Goal: Task Accomplishment & Management: Manage account settings

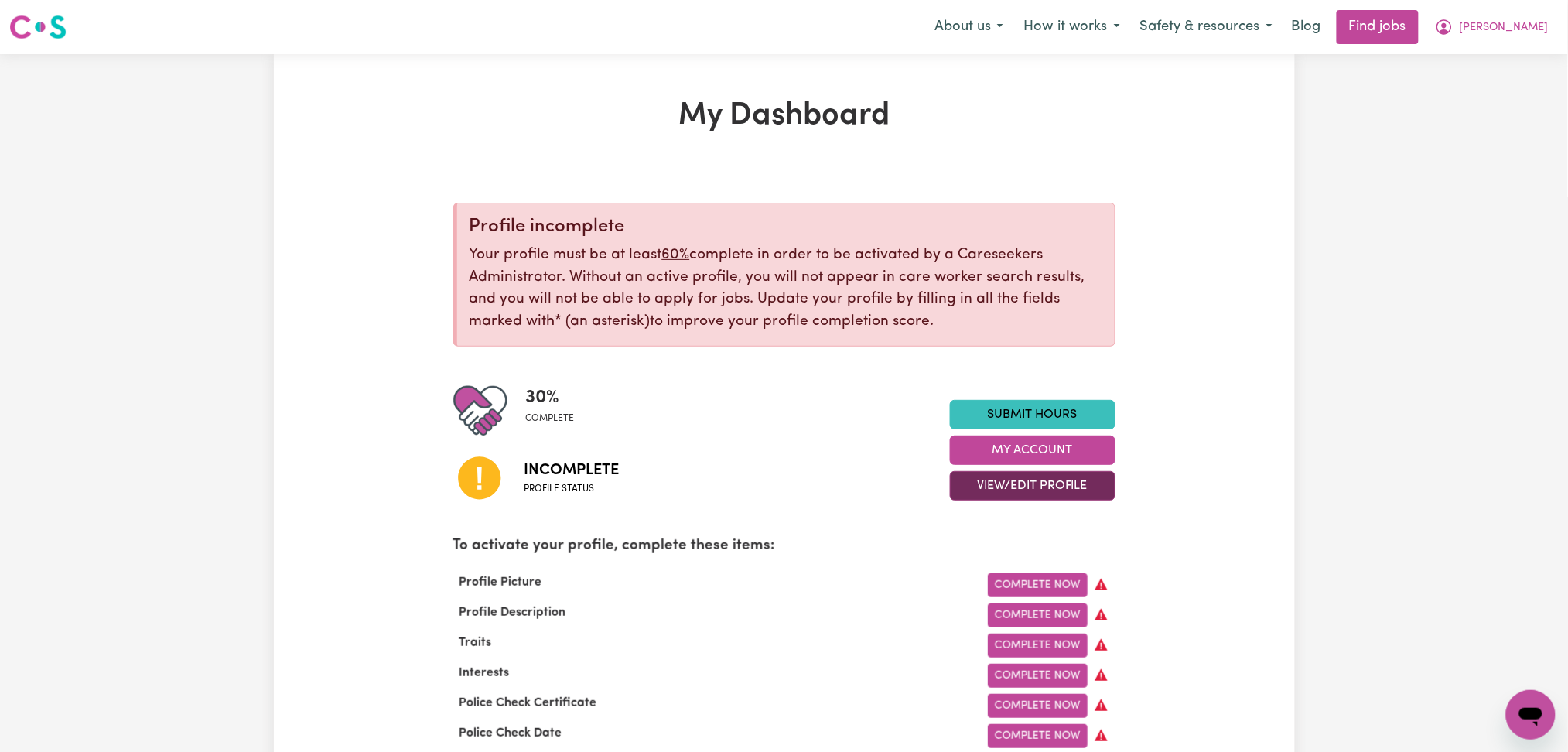
click at [980, 480] on button "View/Edit Profile" at bounding box center [1032, 486] width 166 height 30
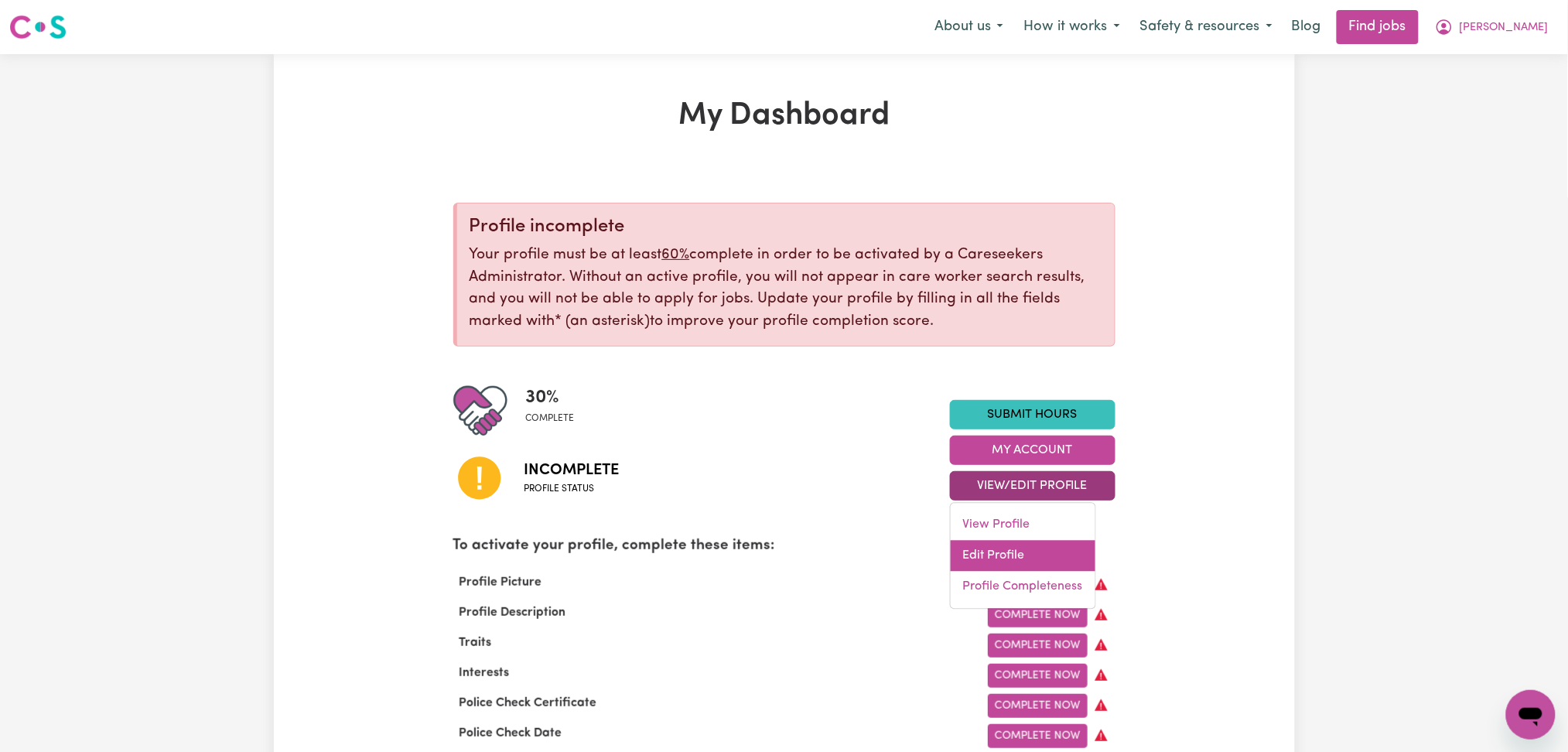
click at [985, 551] on link "Edit Profile" at bounding box center [1024, 556] width 145 height 31
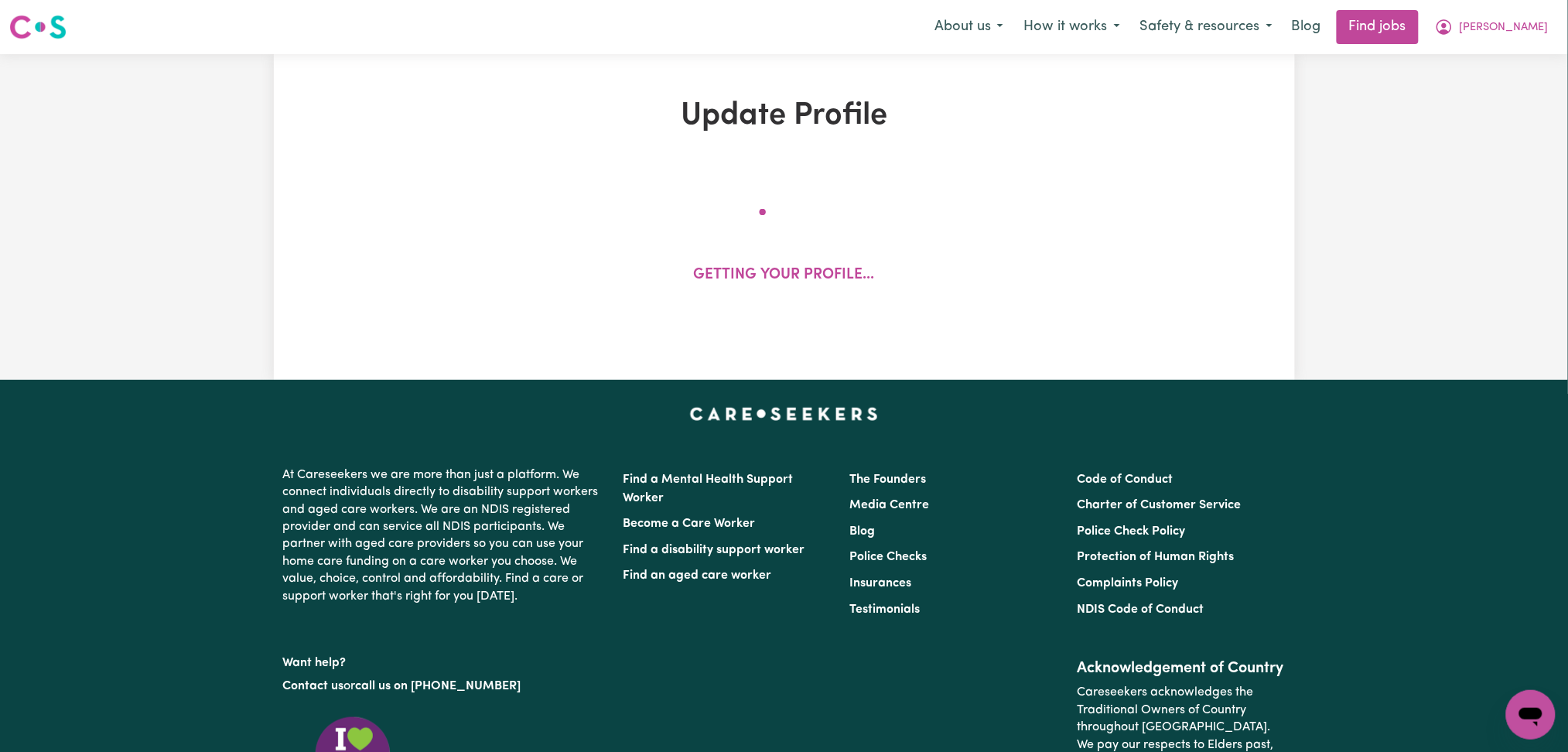
select select "[DEMOGRAPHIC_DATA]"
select select "[DEMOGRAPHIC_DATA] Citizen"
select select "Studying a healthcare related degree or qualification"
select select "50"
select select "75"
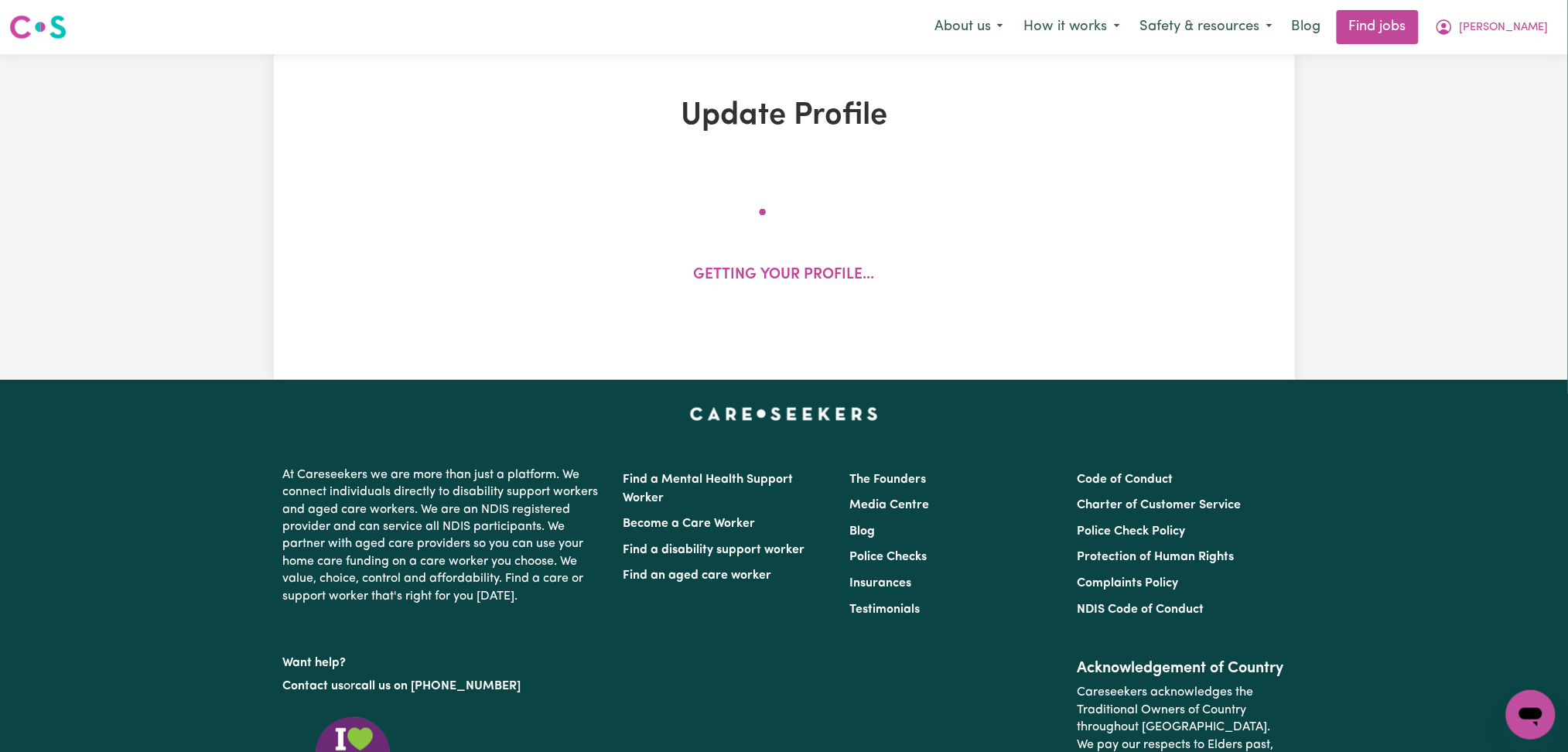
select select "90"
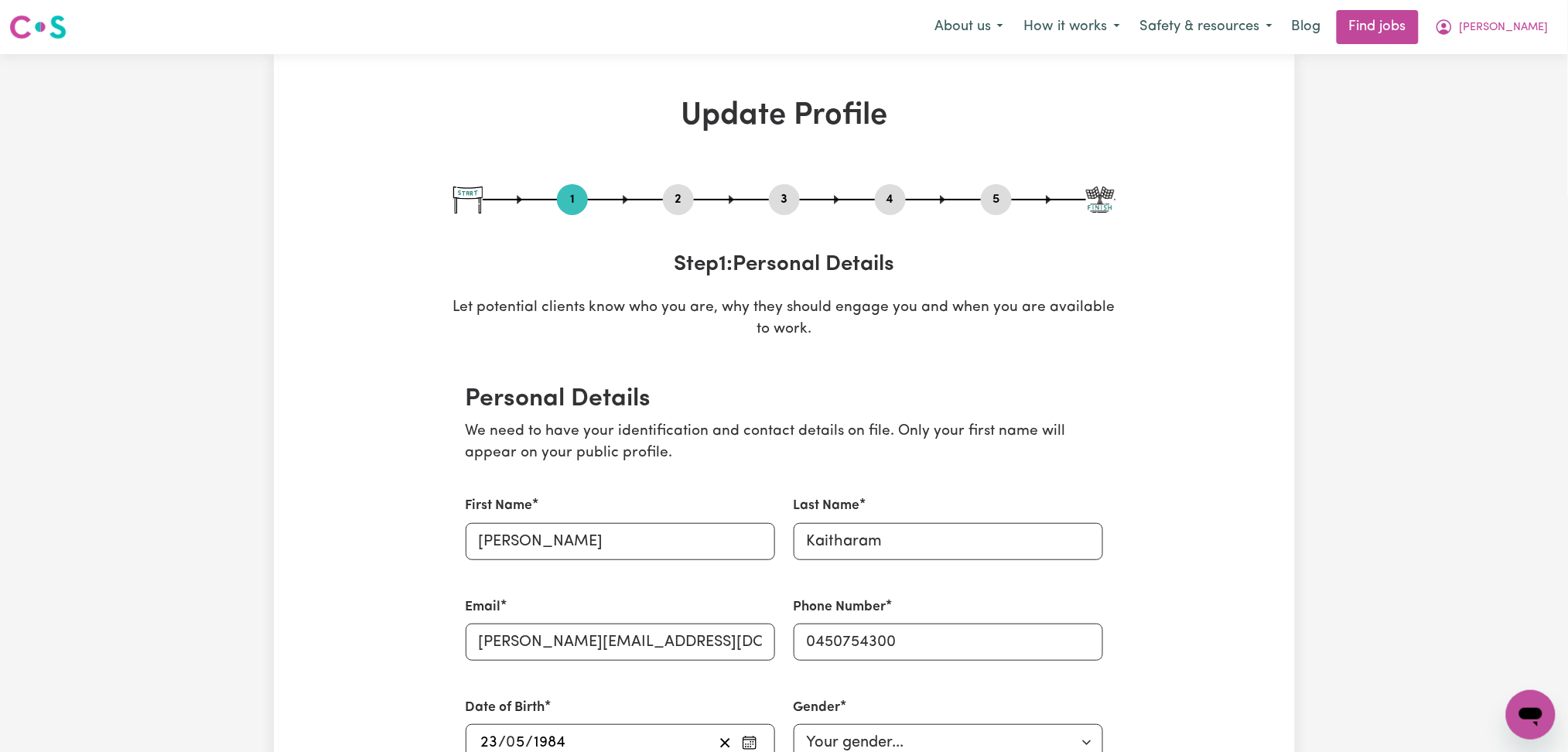
scroll to position [103, 0]
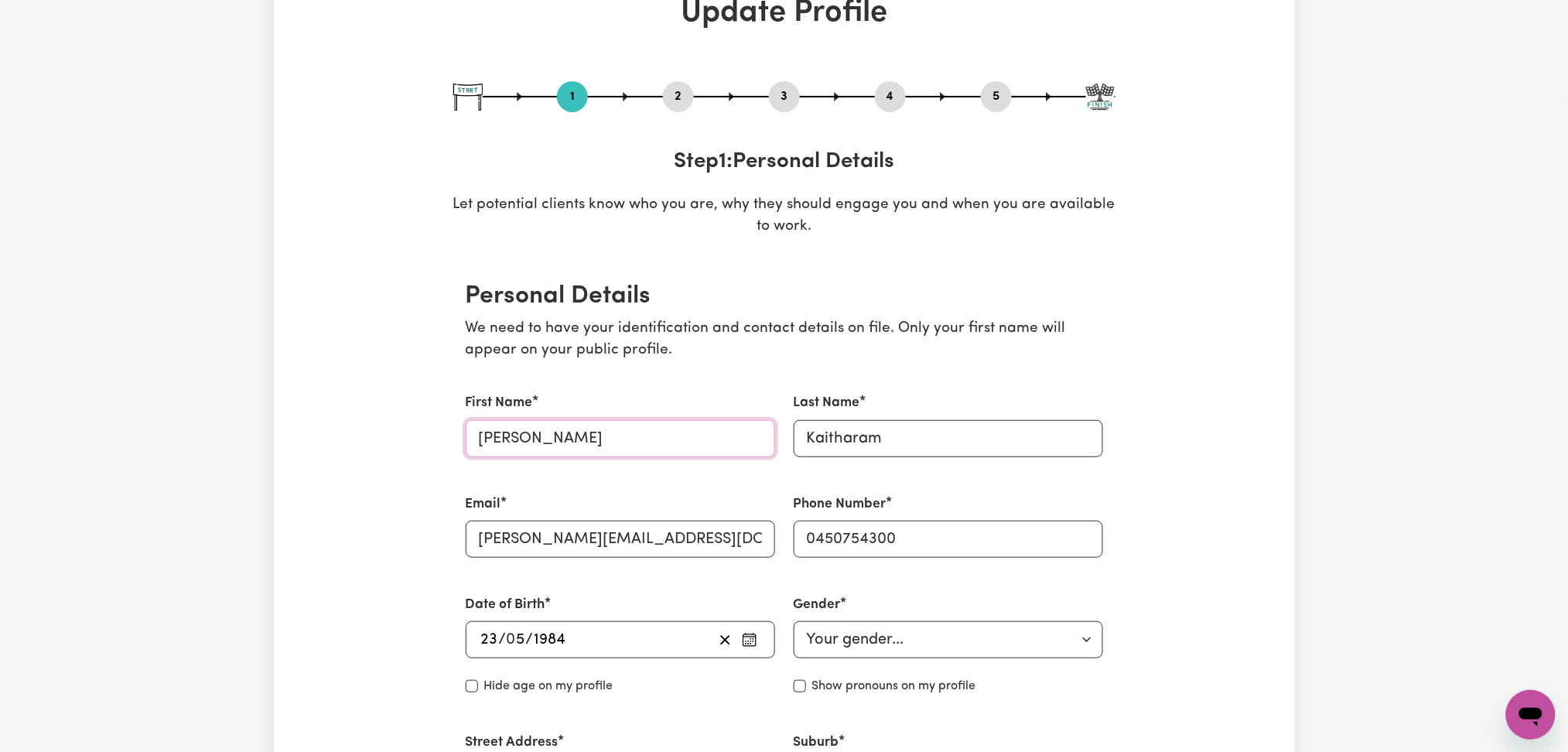
drag, startPoint x: 483, startPoint y: 439, endPoint x: 459, endPoint y: 438, distance: 24.0
click at [459, 438] on div "First Name [PERSON_NAME]" at bounding box center [620, 425] width 328 height 100
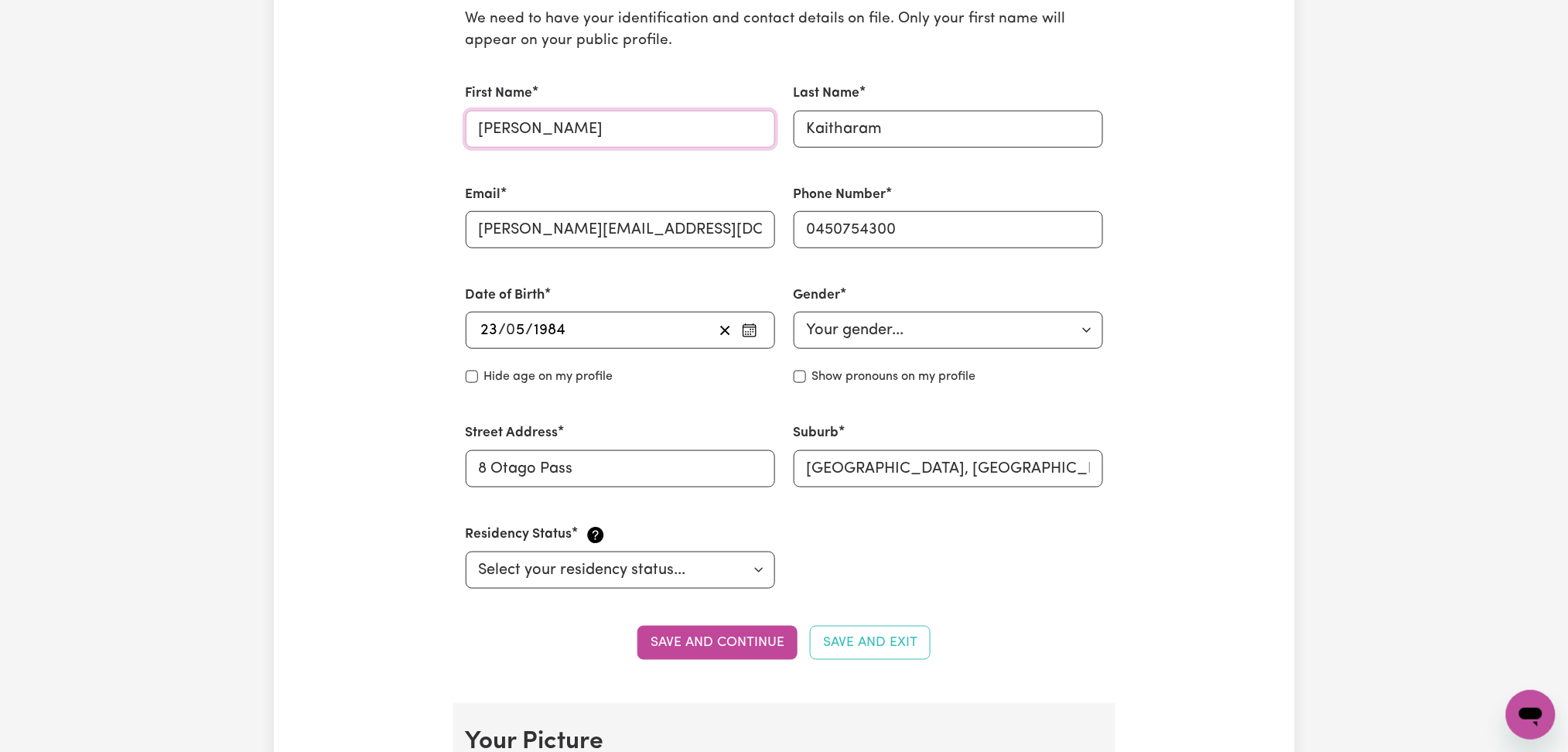
scroll to position [516, 0]
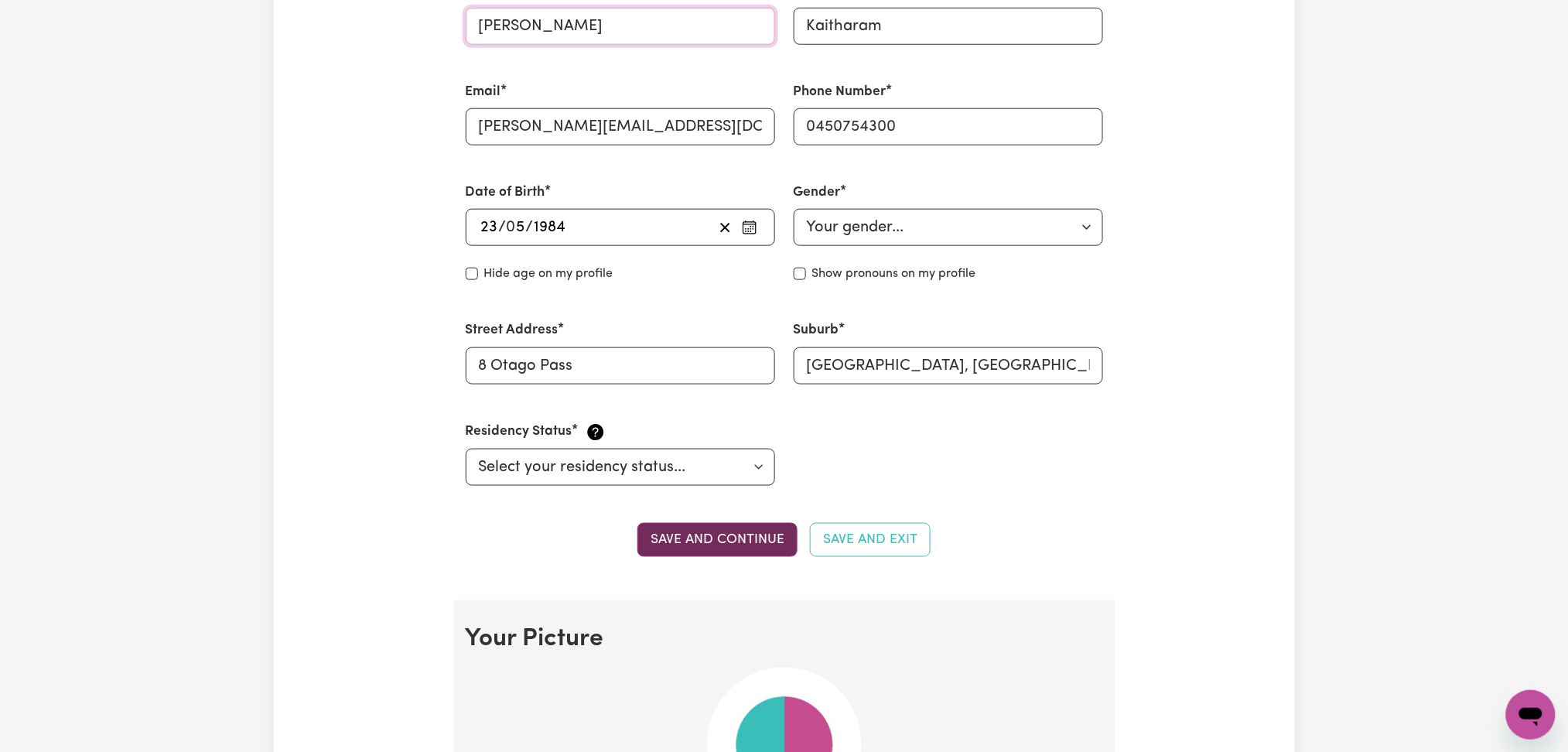
type input "[PERSON_NAME]"
click at [728, 544] on button "Save and continue" at bounding box center [717, 540] width 160 height 34
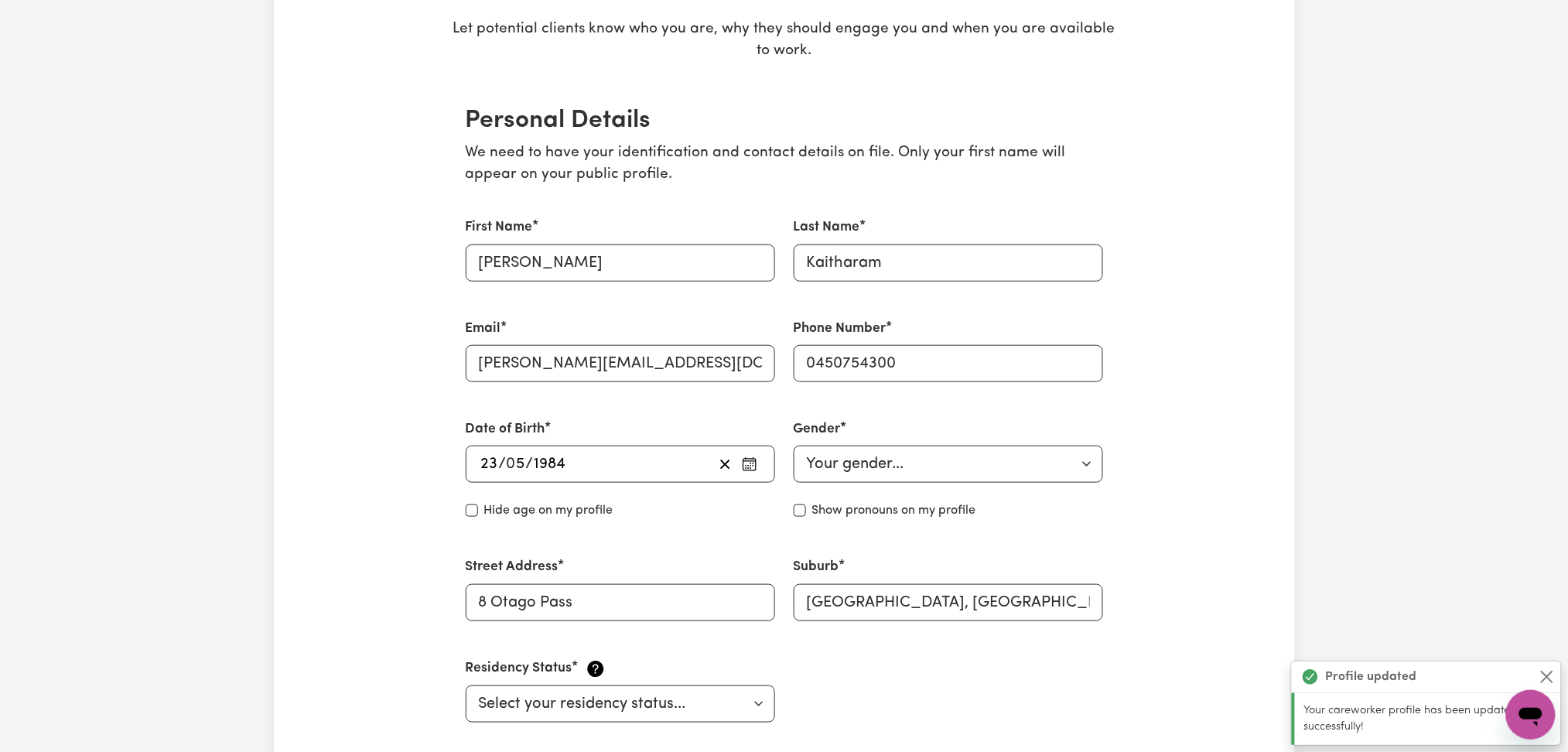
scroll to position [0, 0]
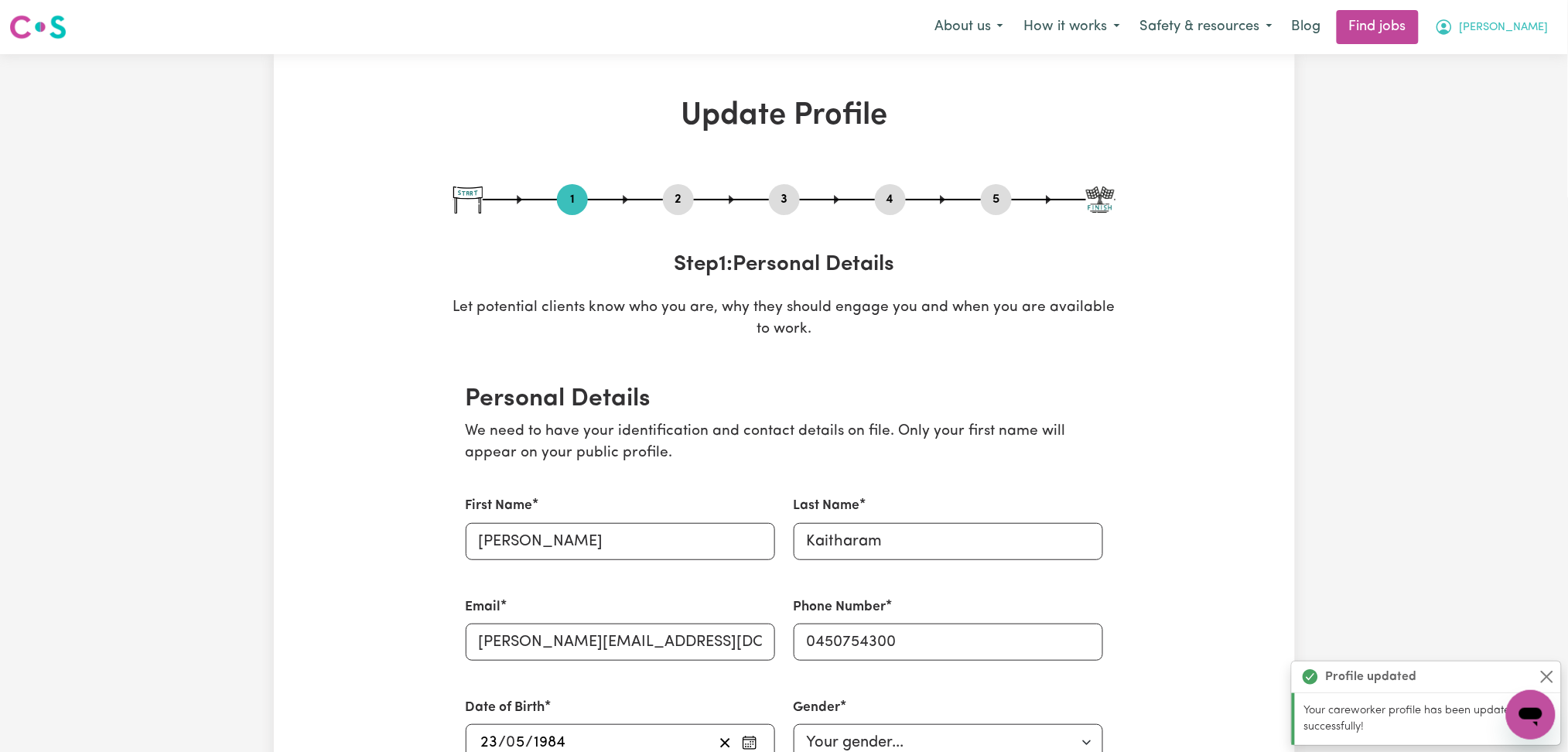
click at [1522, 16] on button "[PERSON_NAME]" at bounding box center [1492, 27] width 134 height 33
click at [1515, 85] on link "My Dashboard" at bounding box center [1497, 89] width 122 height 30
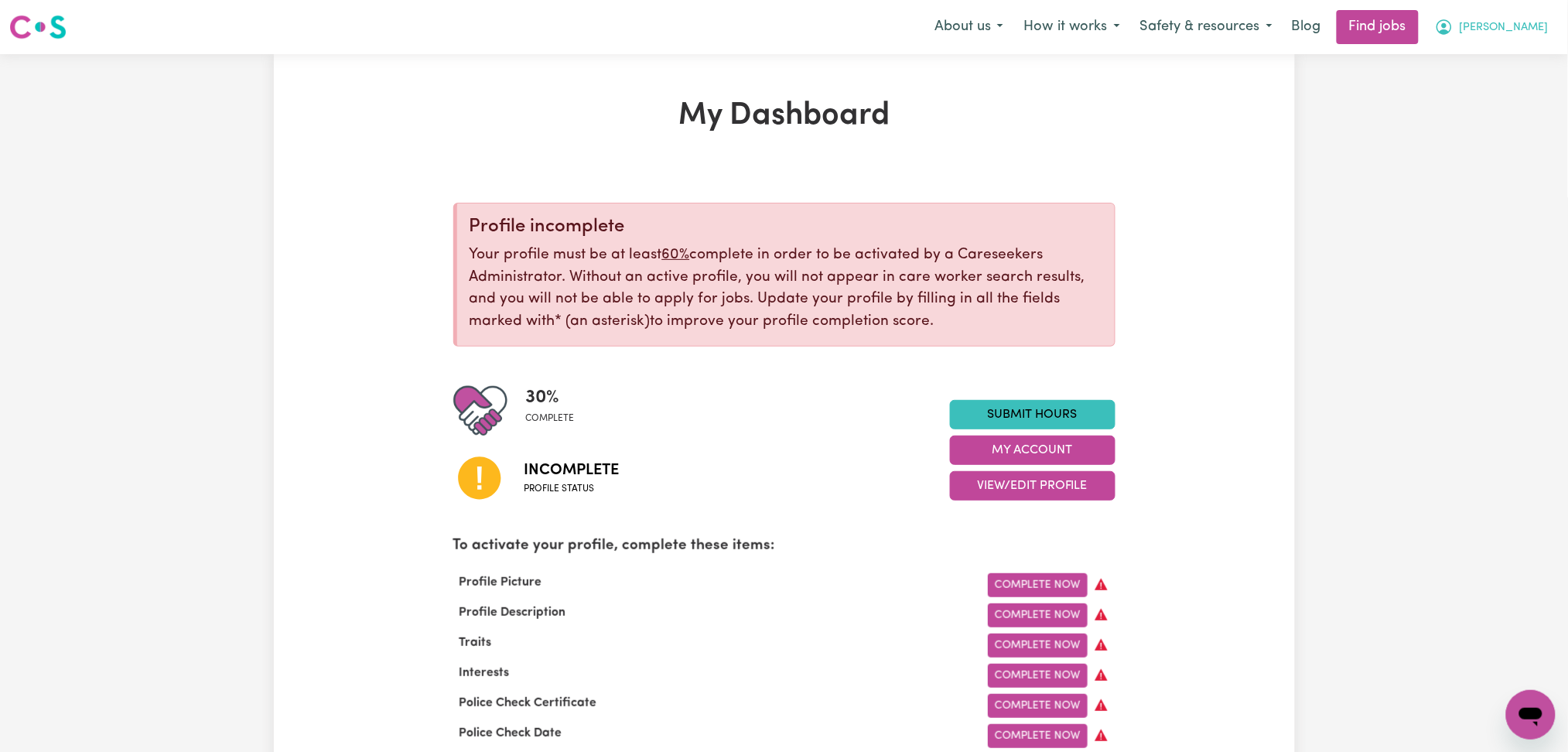
click at [1538, 25] on span "[PERSON_NAME]" at bounding box center [1505, 28] width 89 height 17
click at [1498, 128] on link "Logout" at bounding box center [1497, 119] width 122 height 30
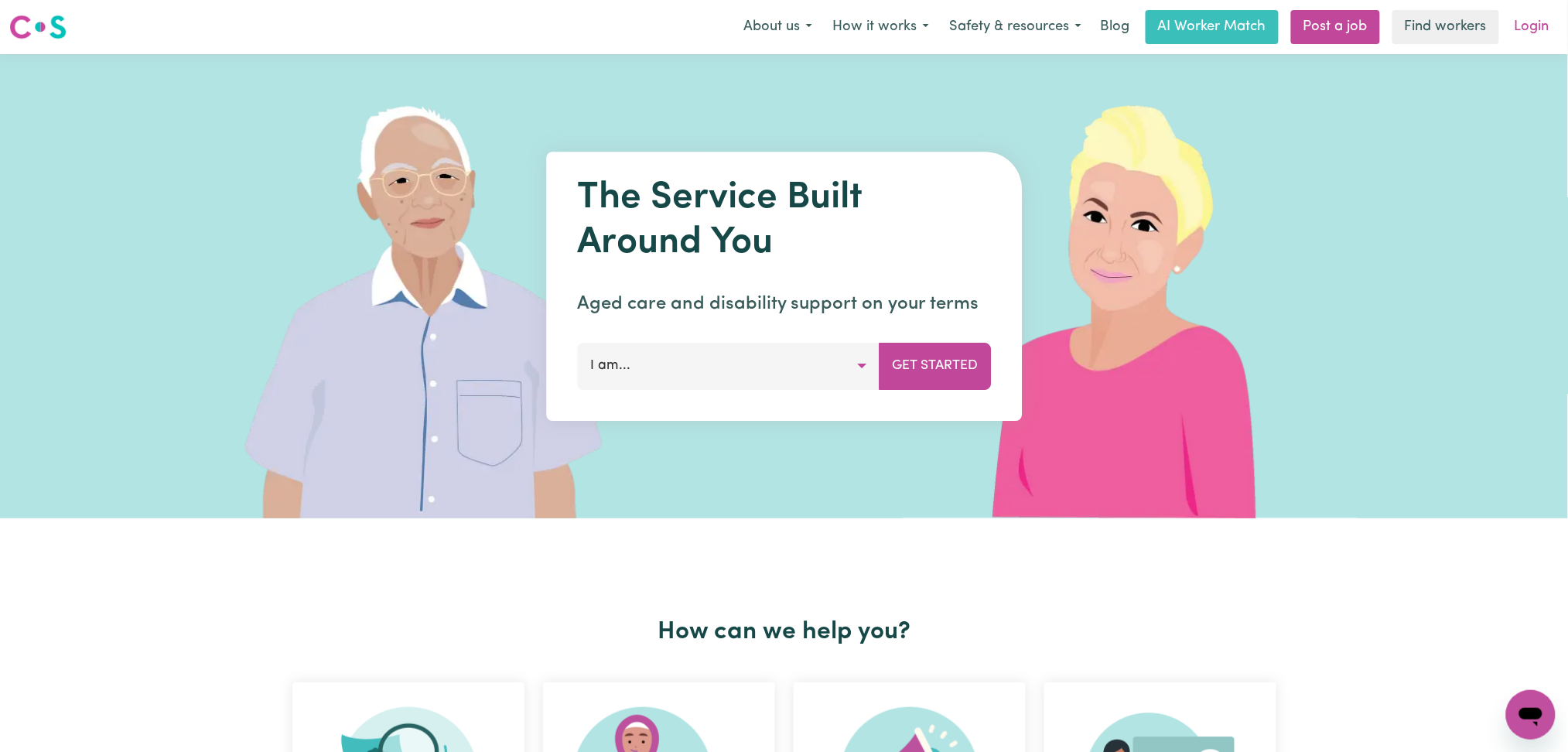
click at [1515, 32] on link "Login" at bounding box center [1532, 27] width 54 height 34
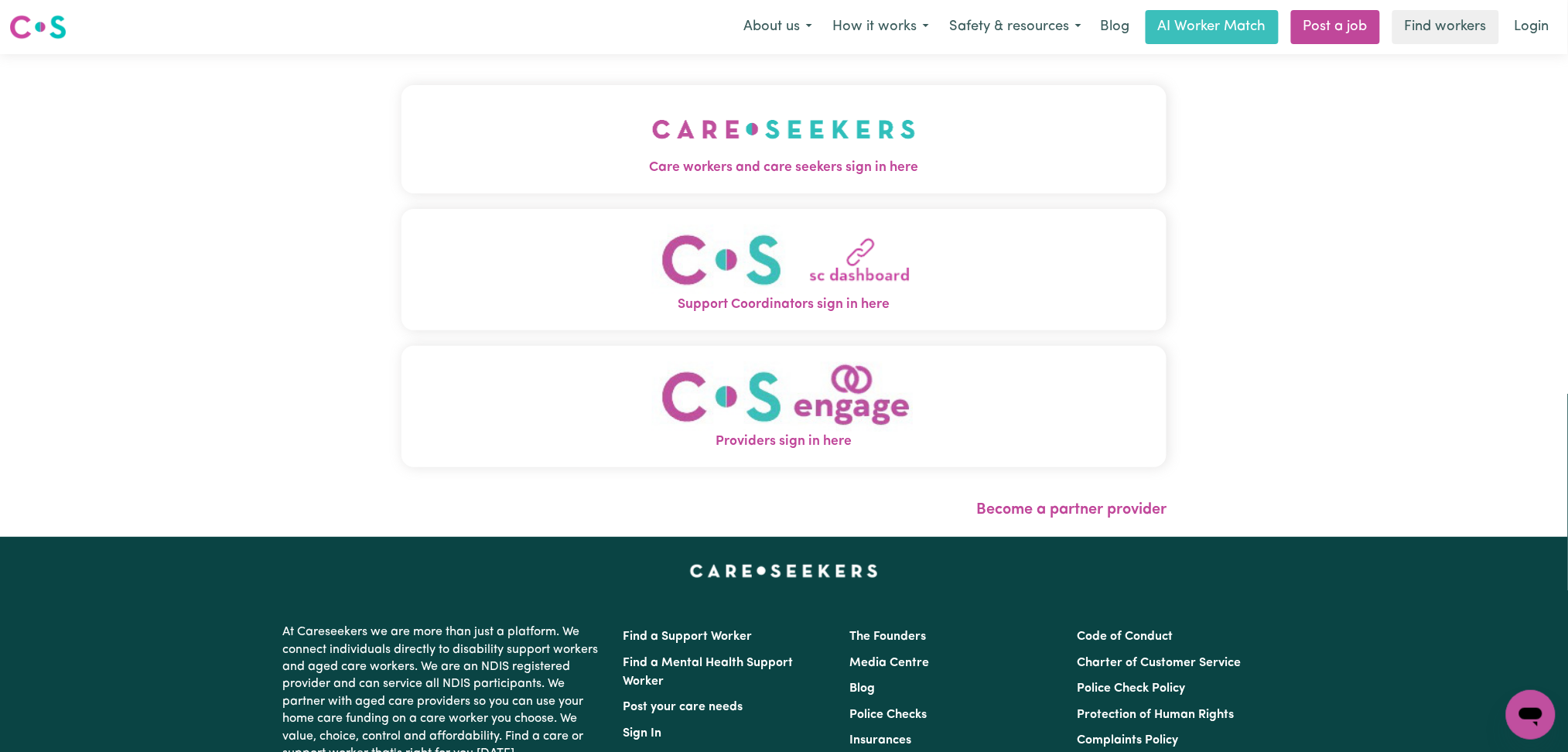
click at [653, 134] on img "Care workers and care seekers sign in here" at bounding box center [784, 129] width 264 height 58
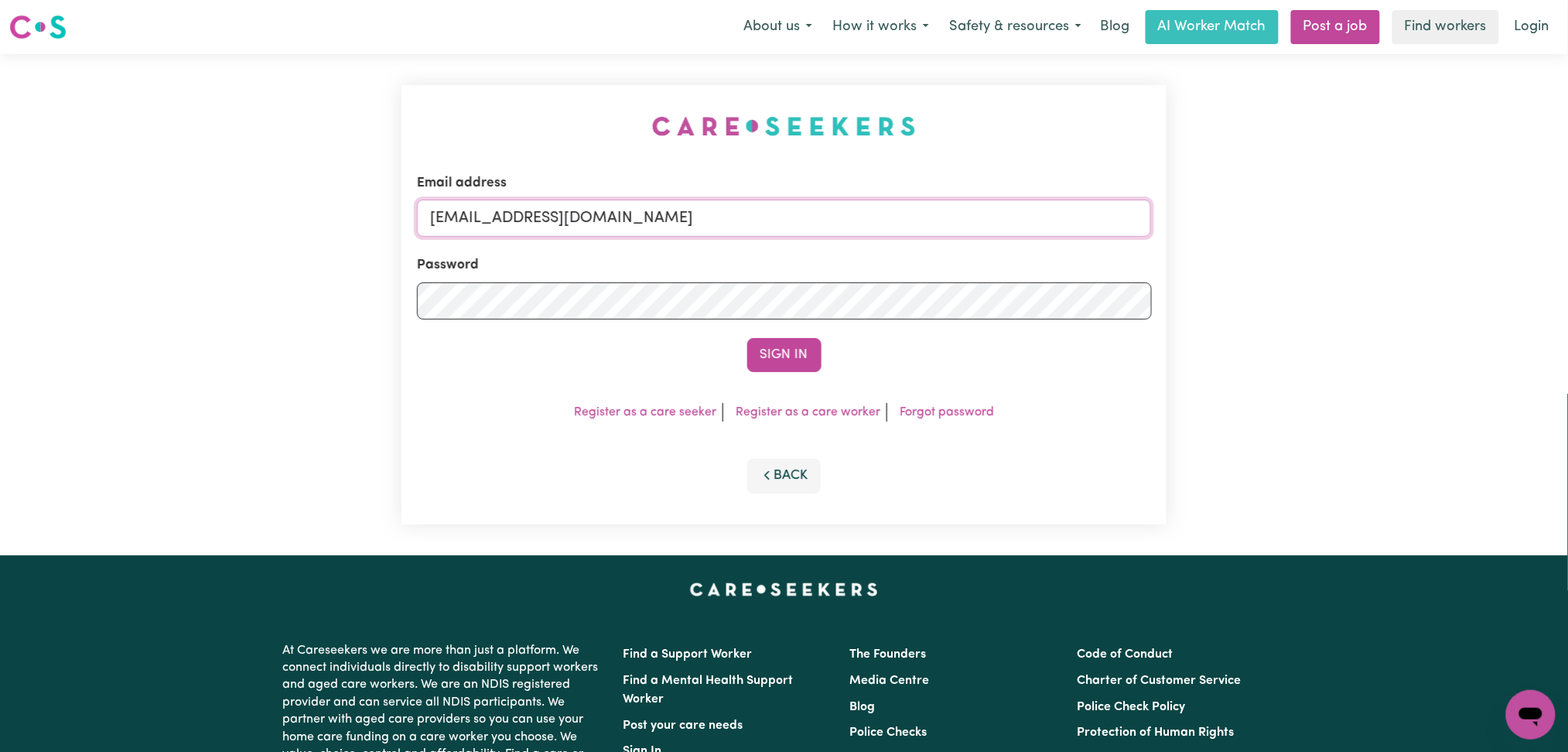
click at [558, 216] on input "[EMAIL_ADDRESS][DOMAIN_NAME]" at bounding box center [784, 217] width 735 height 37
drag, startPoint x: 512, startPoint y: 216, endPoint x: 926, endPoint y: 233, distance: 414.3
click at [963, 226] on input "Superuser~[EMAIL_ADDRESS][DOMAIN_NAME]" at bounding box center [784, 217] width 735 height 37
type input "Superuser~[EMAIL_ADDRESS][DOMAIN_NAME]"
click at [770, 350] on button "Sign In" at bounding box center [784, 355] width 74 height 34
